Goal: Check status: Check status

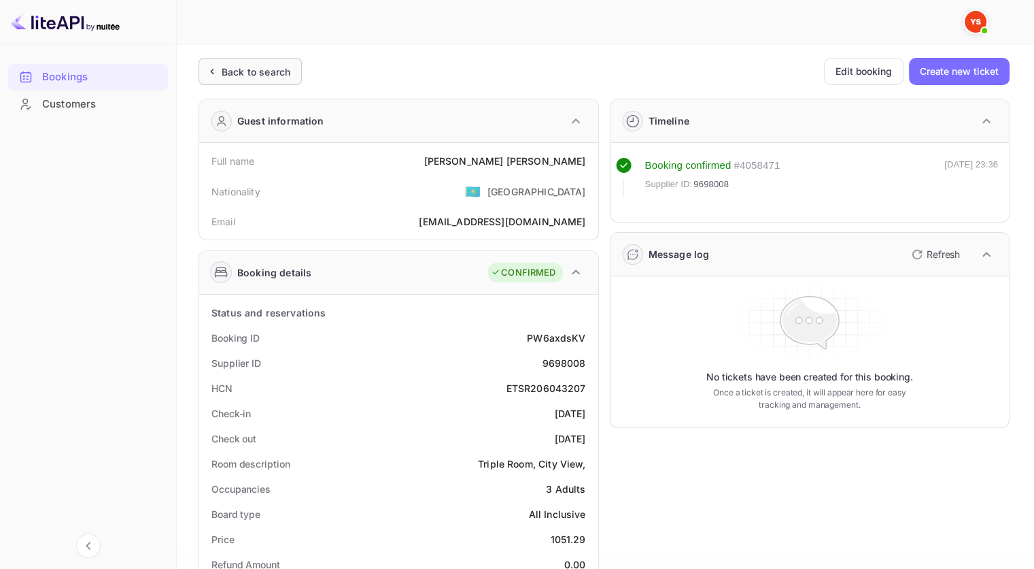
click at [275, 68] on div "Back to search" at bounding box center [256, 72] width 69 height 14
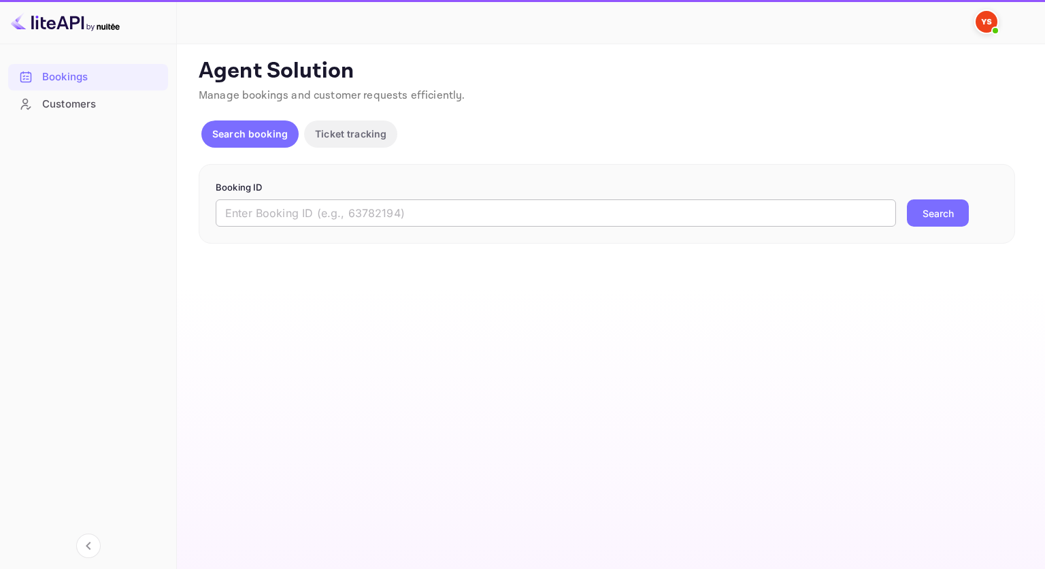
click at [445, 209] on input "text" at bounding box center [556, 212] width 680 height 27
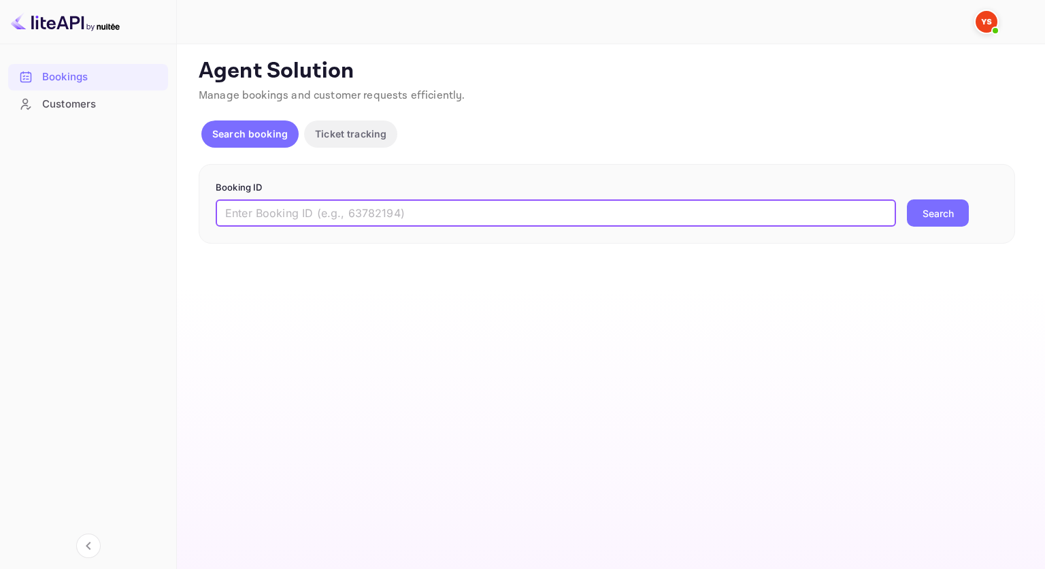
paste input "9699131"
type input "9699131"
click at [917, 194] on form "Booking ID 9699131 ​ Search" at bounding box center [607, 204] width 782 height 46
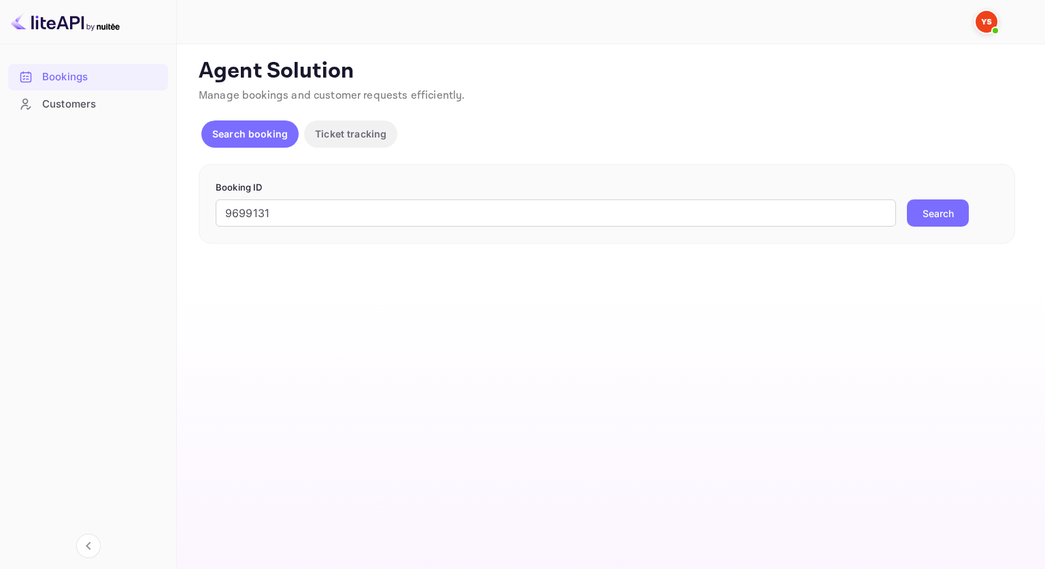
click at [939, 207] on button "Search" at bounding box center [938, 212] width 62 height 27
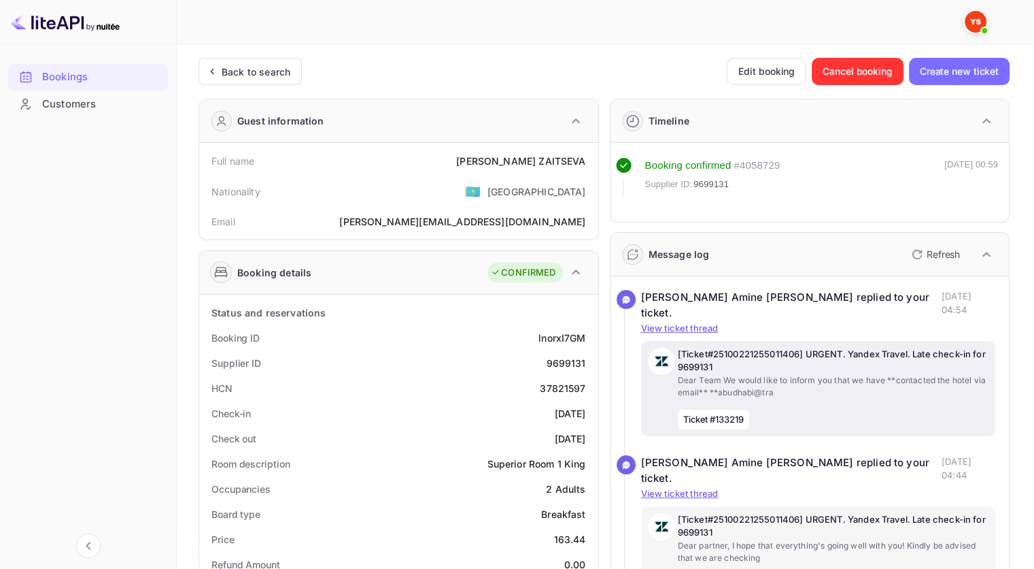
click at [962, 381] on p "Dear Team We would like to inform you that we have **contacted the hotel via em…" at bounding box center [834, 386] width 312 height 24
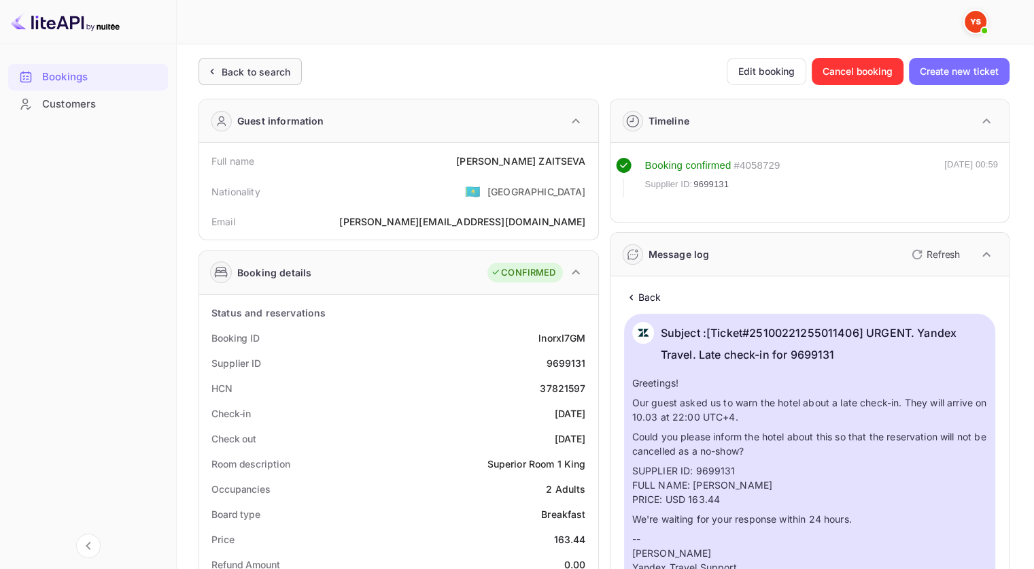
click at [268, 66] on div "Back to search" at bounding box center [256, 72] width 69 height 14
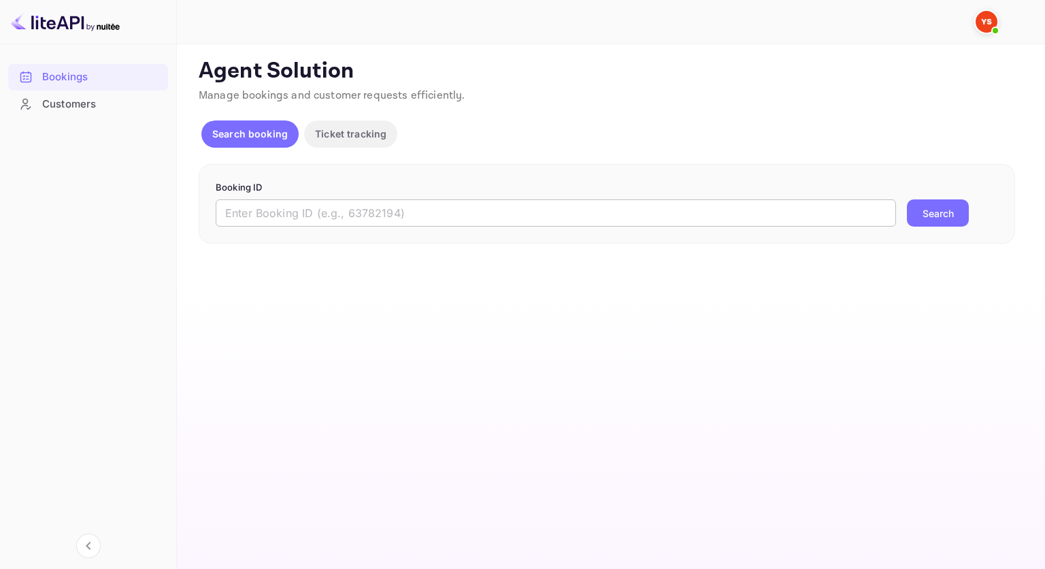
click at [380, 222] on input "text" at bounding box center [556, 212] width 680 height 27
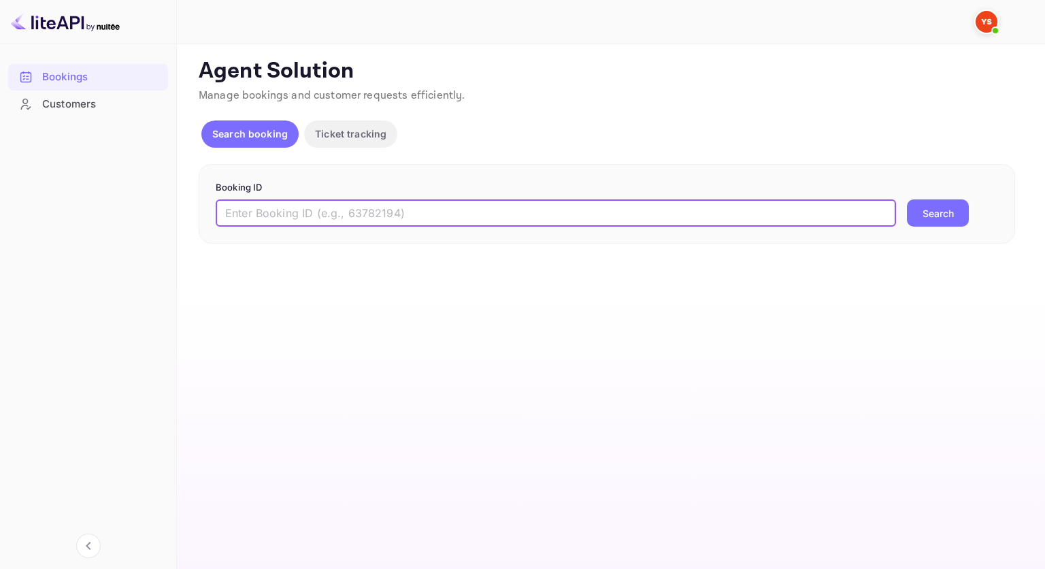
paste input "9786395"
type input "9786395"
click at [986, 213] on div "9786395 ​ Search" at bounding box center [607, 212] width 782 height 27
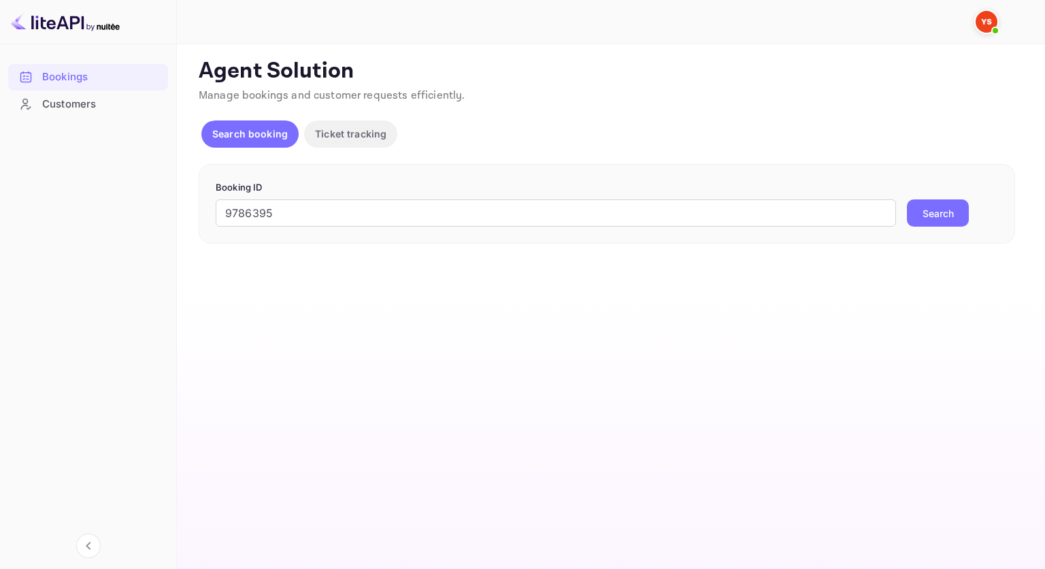
click at [916, 215] on button "Search" at bounding box center [938, 212] width 62 height 27
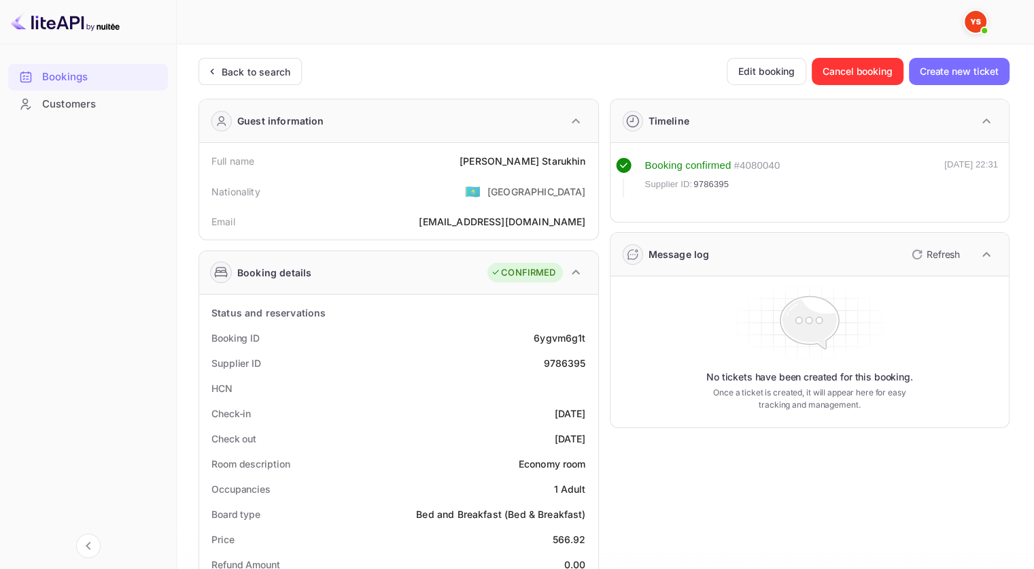
click at [577, 359] on div "9786395" at bounding box center [564, 363] width 42 height 14
copy div "9786395"
drag, startPoint x: 581, startPoint y: 162, endPoint x: 490, endPoint y: 156, distance: 91.3
click at [490, 156] on div "Full name [PERSON_NAME]" at bounding box center [399, 160] width 388 height 25
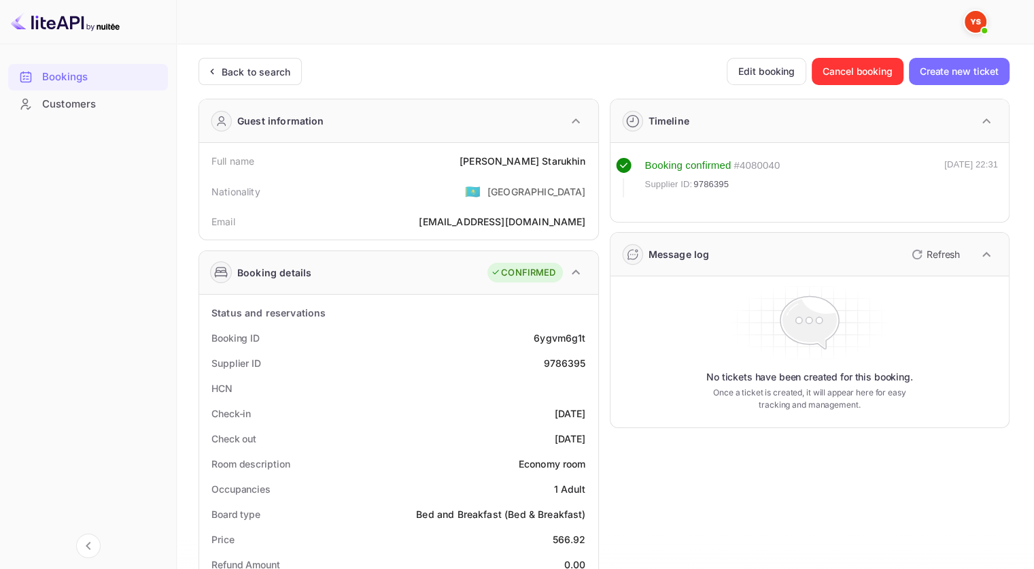
click at [596, 168] on div "Full name [PERSON_NAME] Nationality 🇰🇿 [DEMOGRAPHIC_DATA] Email [EMAIL_ADDRESS]…" at bounding box center [398, 191] width 399 height 97
drag, startPoint x: 590, startPoint y: 163, endPoint x: 501, endPoint y: 162, distance: 89.8
click at [501, 162] on div "Full name [PERSON_NAME]" at bounding box center [399, 160] width 388 height 25
copy div "[PERSON_NAME]"
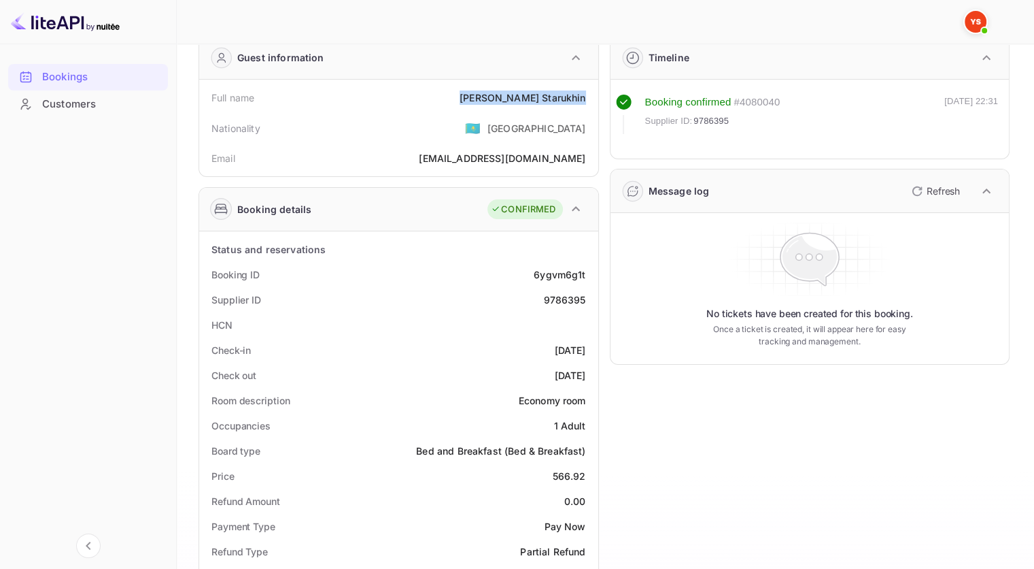
scroll to position [136, 0]
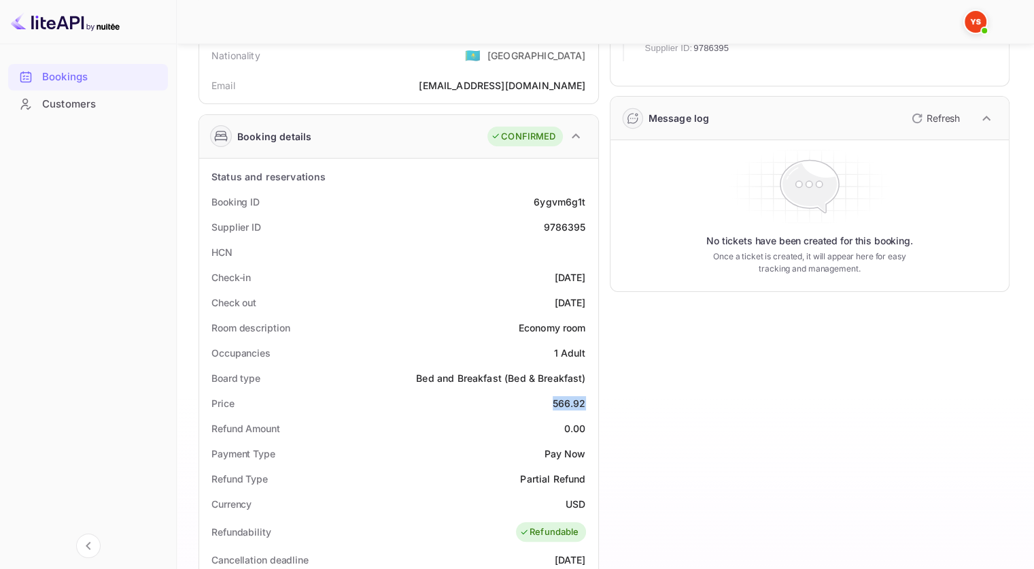
drag, startPoint x: 585, startPoint y: 400, endPoint x: 509, endPoint y: 402, distance: 75.5
click at [509, 402] on div "Price 566.92" at bounding box center [399, 402] width 388 height 25
copy div "566.92"
